Goal: Information Seeking & Learning: Learn about a topic

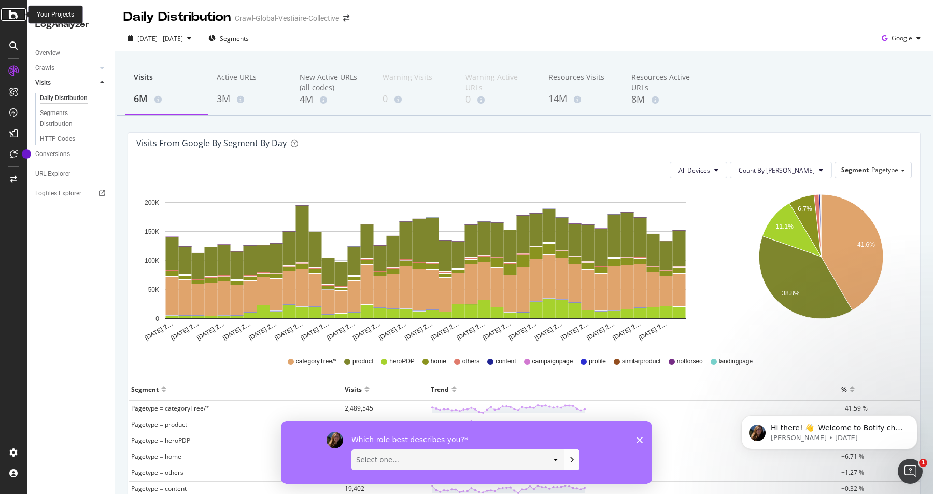
click at [10, 15] on icon at bounding box center [13, 14] width 9 height 12
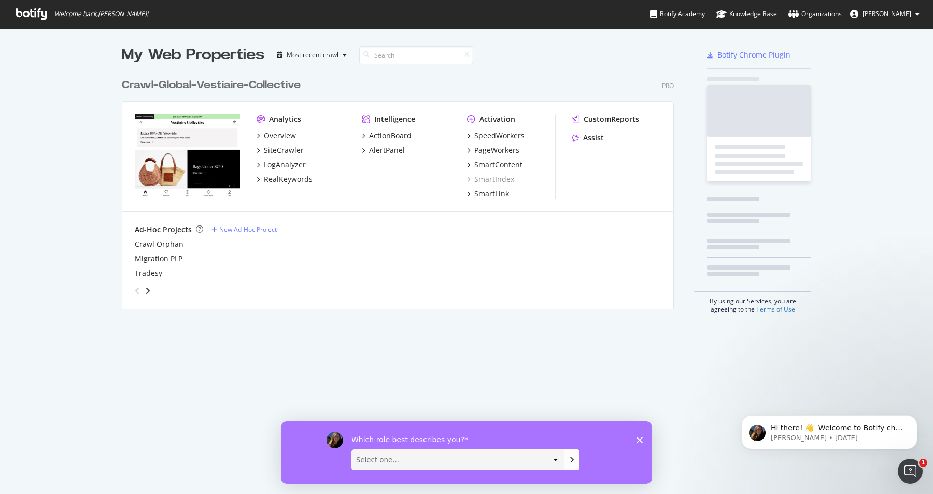
scroll to position [494, 933]
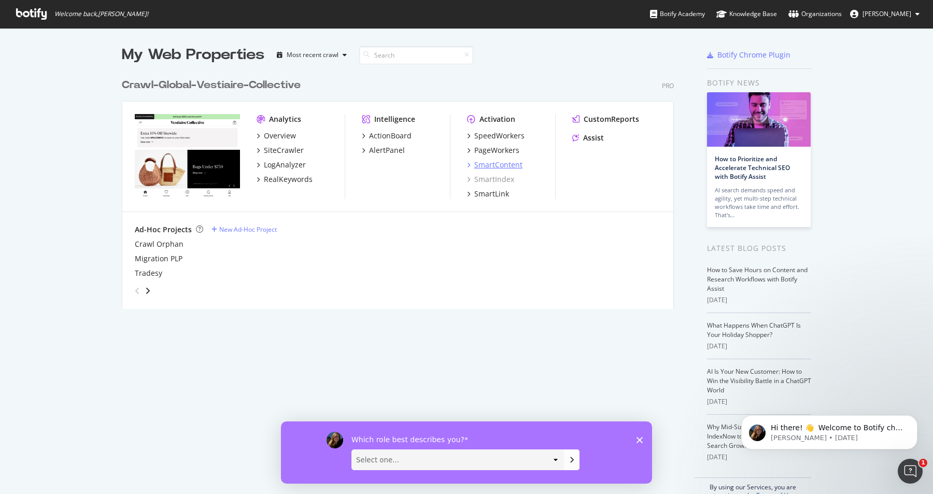
click at [505, 166] on div "SmartContent" at bounding box center [498, 165] width 48 height 10
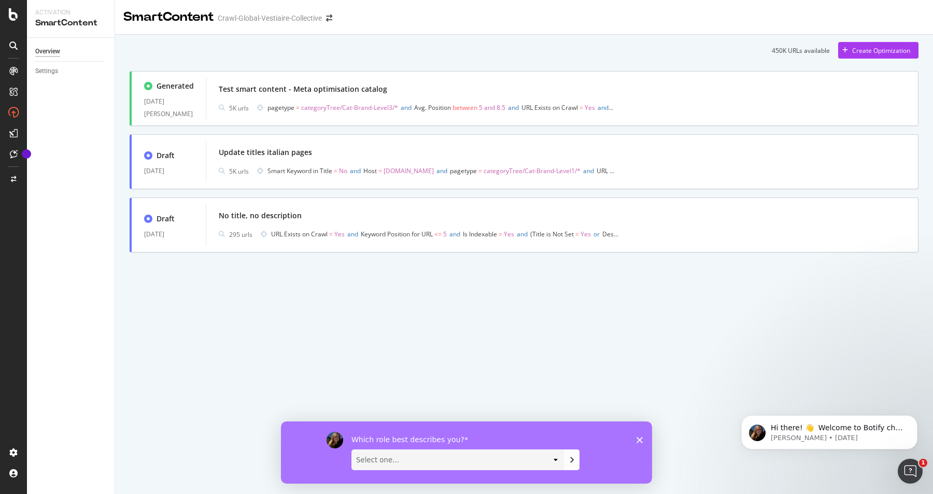
click at [640, 437] on icon "Close survey" at bounding box center [640, 440] width 6 height 6
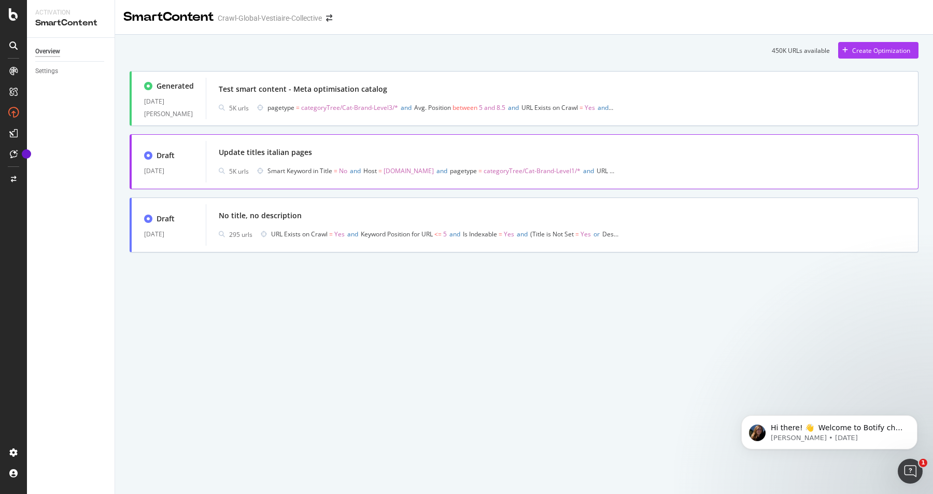
click at [343, 153] on div "Update titles italian pages" at bounding box center [562, 152] width 687 height 15
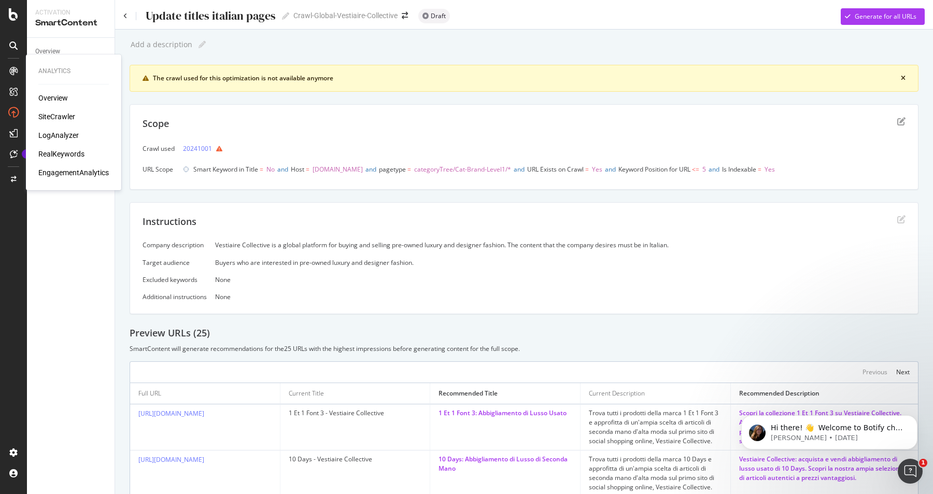
click at [57, 95] on div "Overview" at bounding box center [53, 98] width 30 height 10
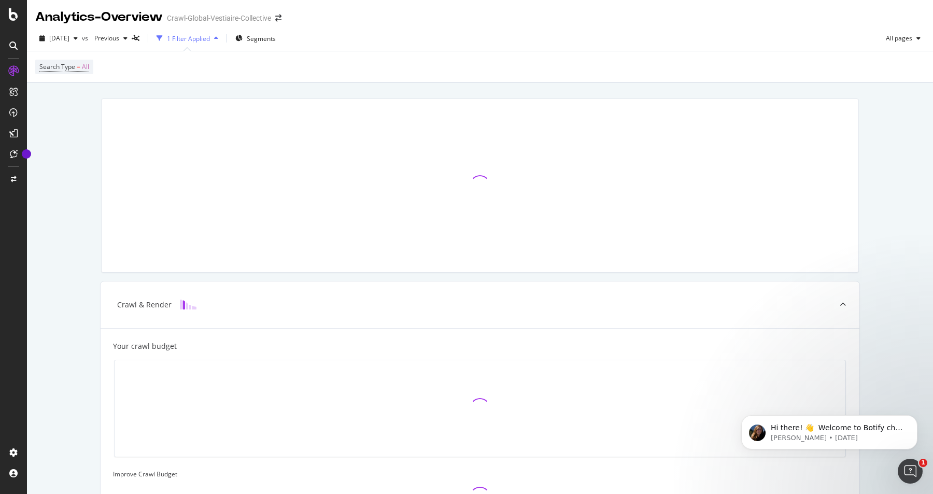
click at [222, 34] on div "1 Filter Applied" at bounding box center [187, 39] width 70 height 16
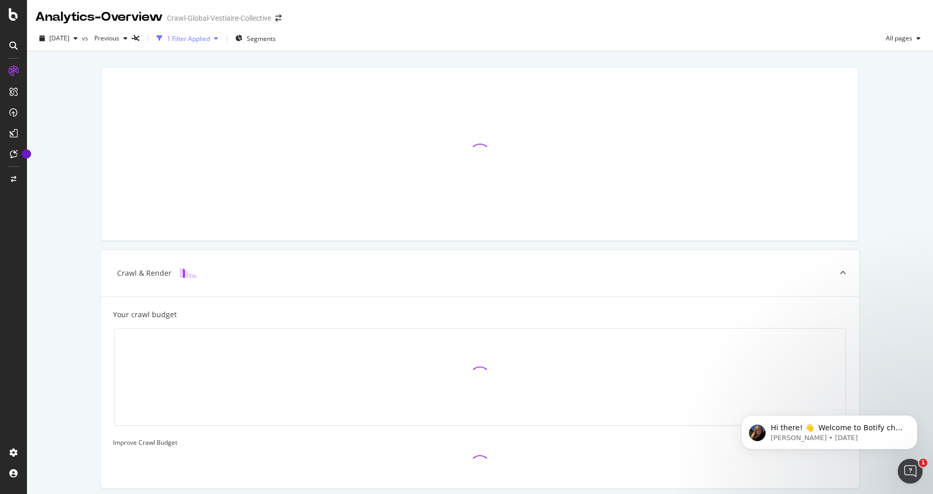
click at [222, 34] on div "1 Filter Applied" at bounding box center [187, 39] width 70 height 16
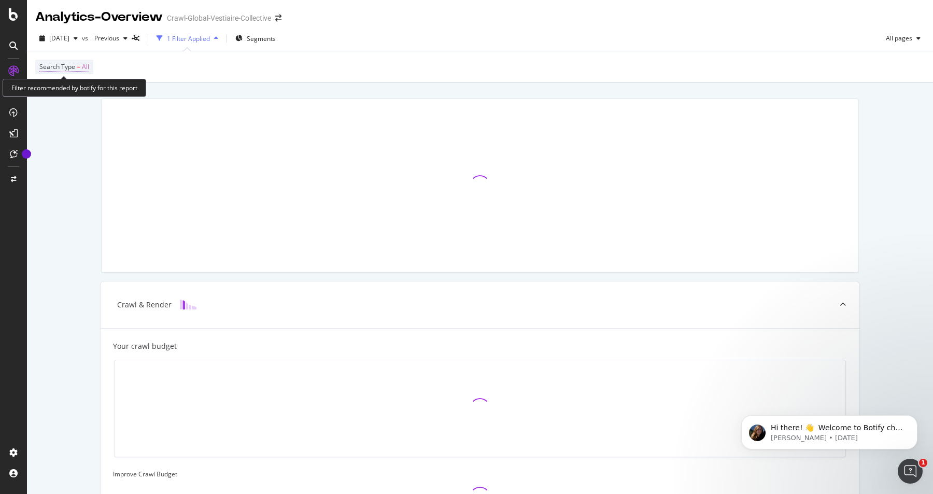
click at [85, 66] on span "All" at bounding box center [85, 67] width 7 height 15
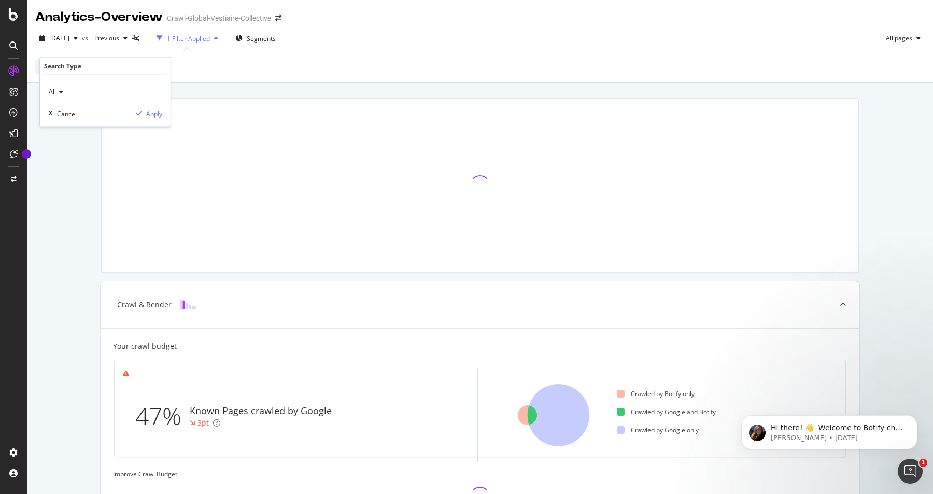
click at [56, 90] on icon at bounding box center [59, 92] width 7 height 6
click at [71, 269] on div "Crawl & Render Your crawl budget 47% Known Pages crawled by Google 3pt Crawled …" at bounding box center [480, 432] width 906 height 698
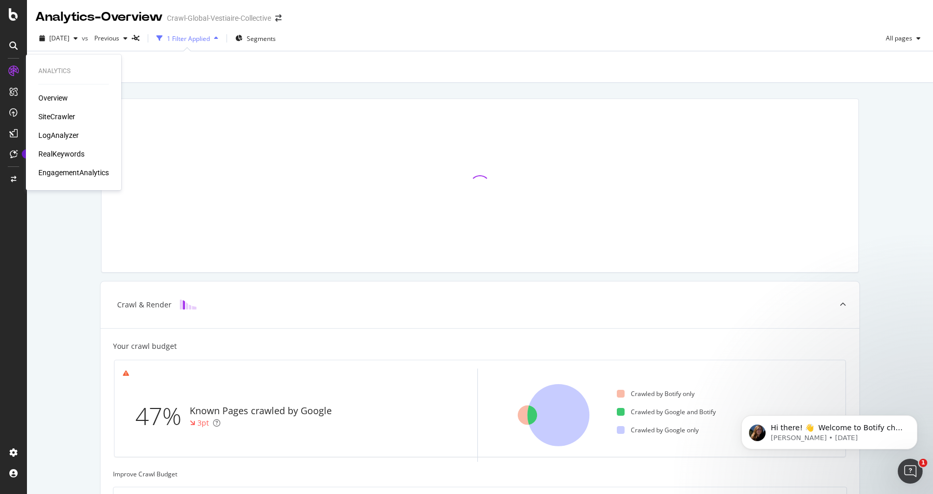
click at [57, 115] on div "SiteCrawler" at bounding box center [56, 116] width 37 height 10
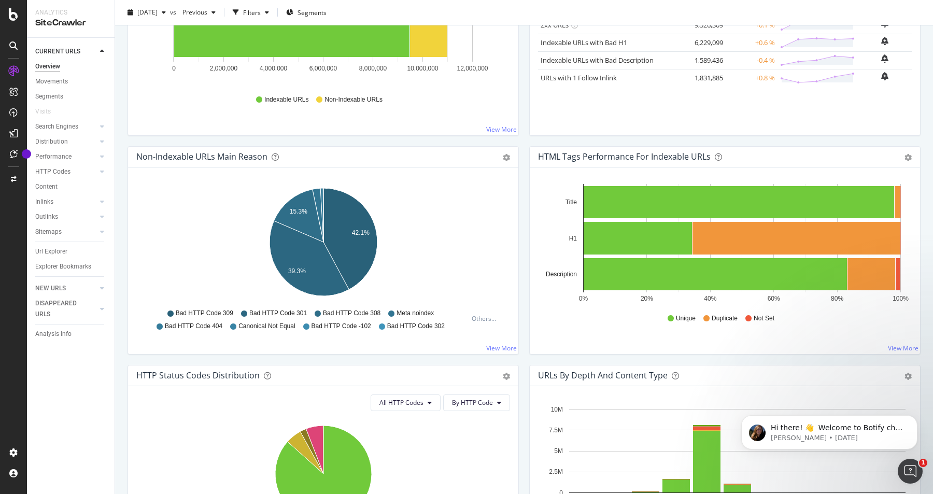
scroll to position [242, 0]
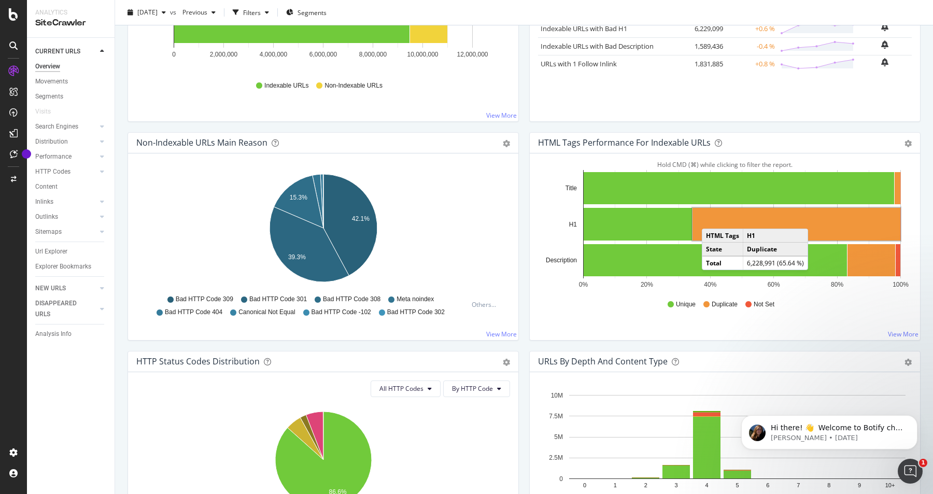
click at [712, 218] on rect "A chart." at bounding box center [797, 224] width 208 height 33
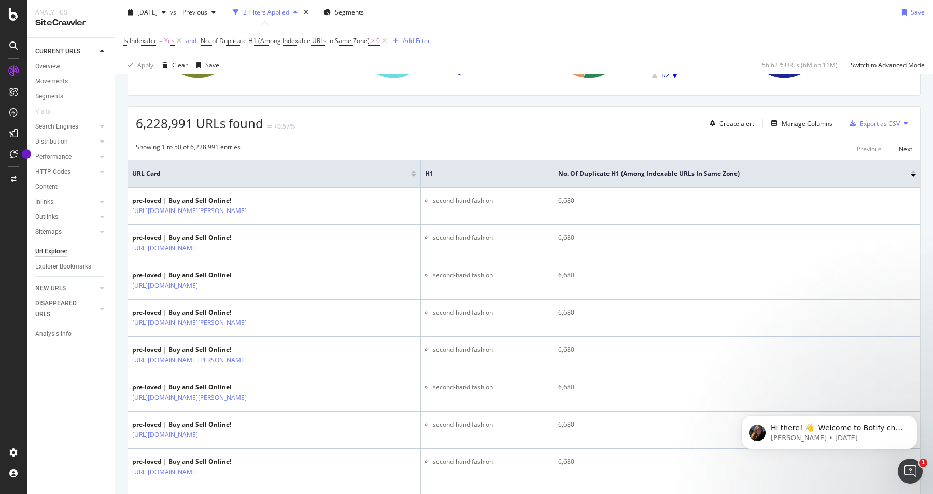
scroll to position [157, 0]
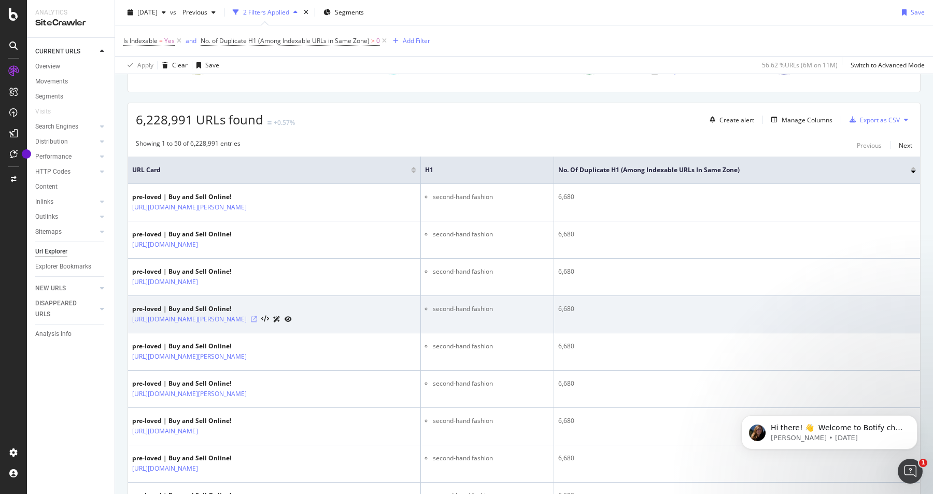
click at [257, 319] on icon at bounding box center [254, 319] width 6 height 6
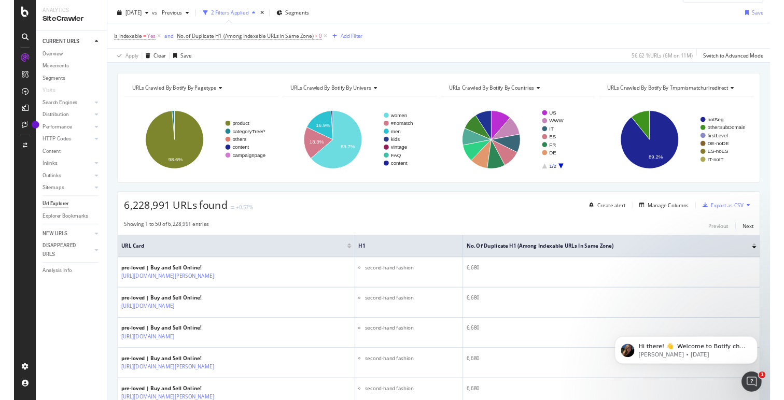
scroll to position [0, 0]
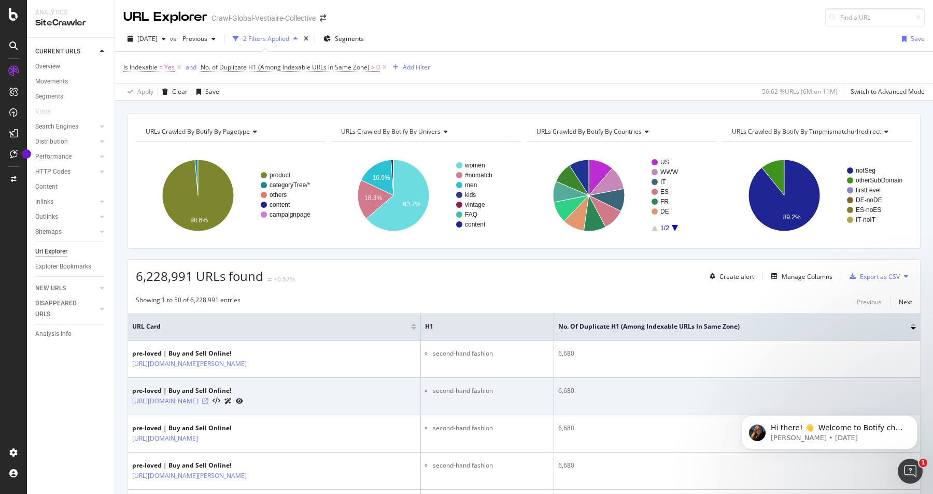
click at [208, 402] on icon at bounding box center [205, 401] width 6 height 6
